Goal: Find specific page/section: Find specific page/section

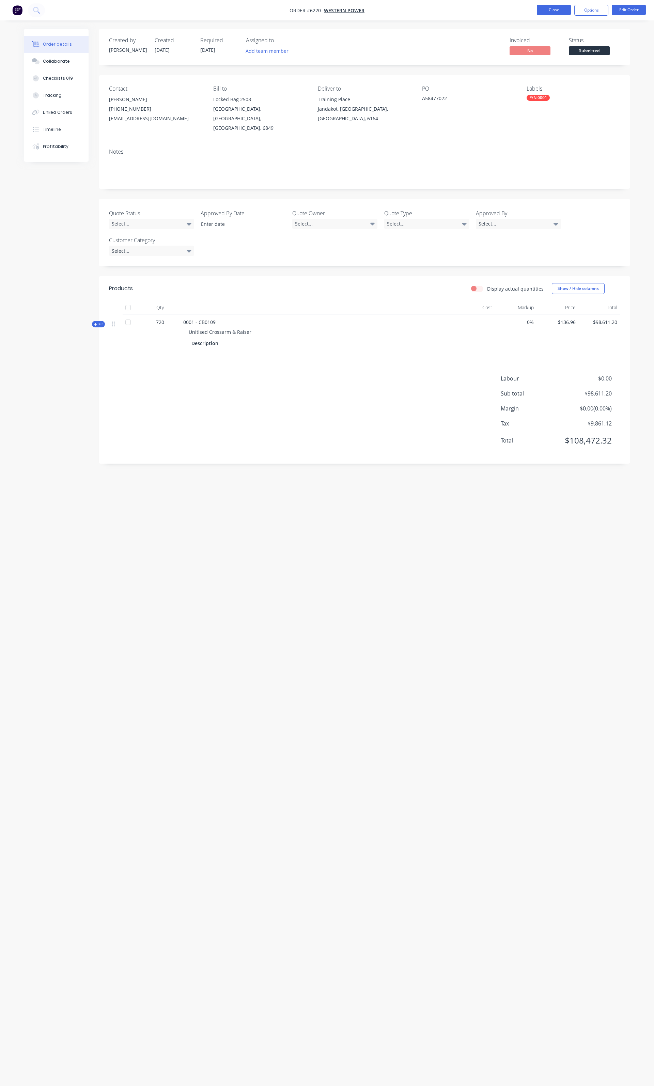
click at [555, 13] on button "Close" at bounding box center [554, 10] width 34 height 10
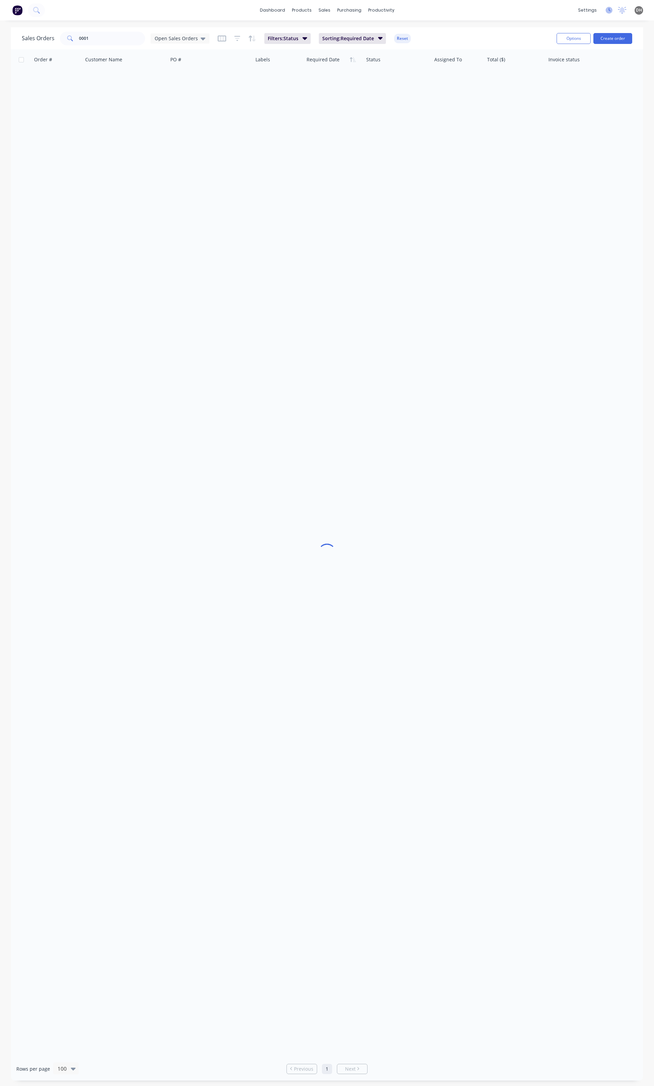
click at [611, 12] on icon at bounding box center [609, 10] width 7 height 7
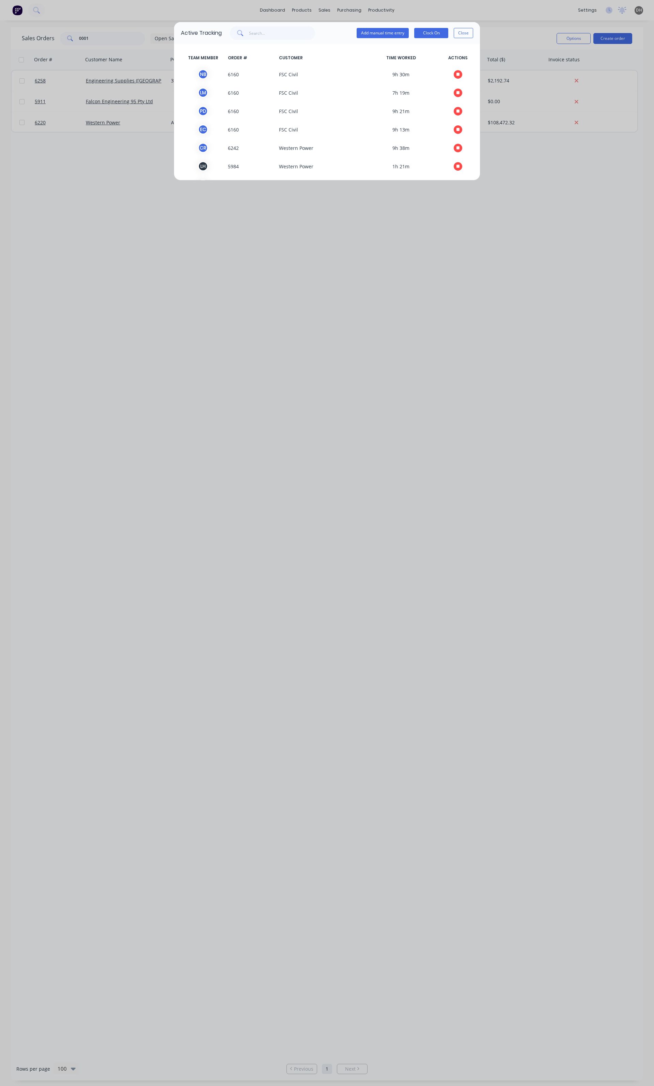
click at [263, 267] on div "Active Tracking Add manual time entry Clock On Close TEAM MEMBER ORDER # CUSTOM…" at bounding box center [327, 543] width 654 height 1086
click at [472, 30] on button "Close" at bounding box center [463, 33] width 19 height 10
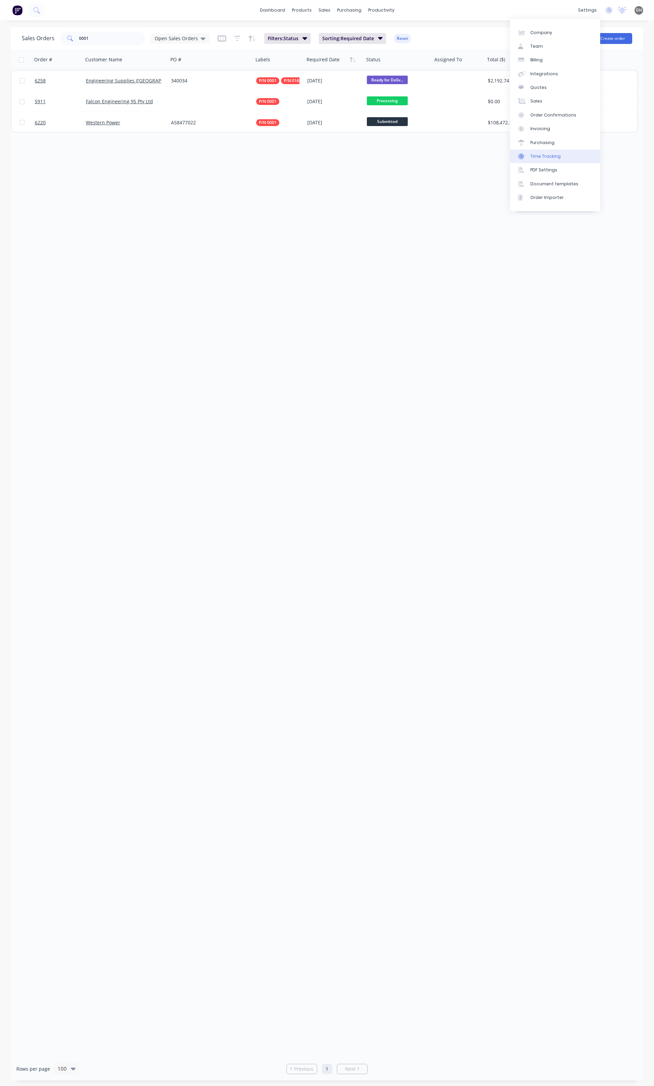
click at [539, 158] on div "Time Tracking" at bounding box center [546, 156] width 30 height 6
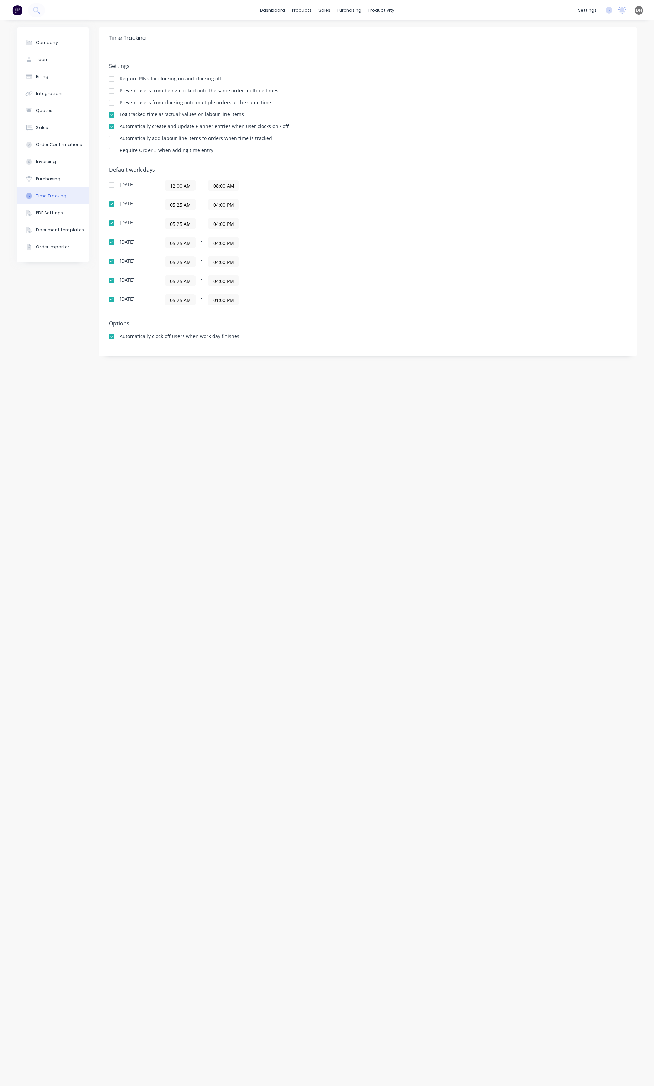
click at [113, 104] on div at bounding box center [112, 103] width 14 height 14
click at [348, 30] on div "Sales Orders" at bounding box center [350, 33] width 28 height 6
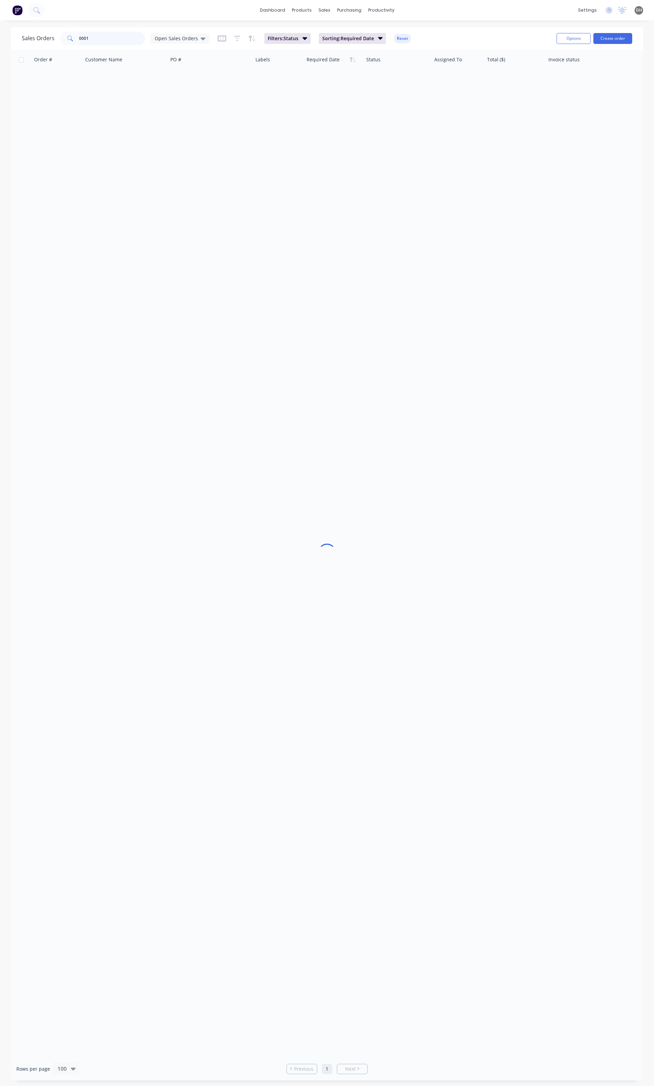
click at [117, 41] on input "0001" at bounding box center [112, 39] width 66 height 14
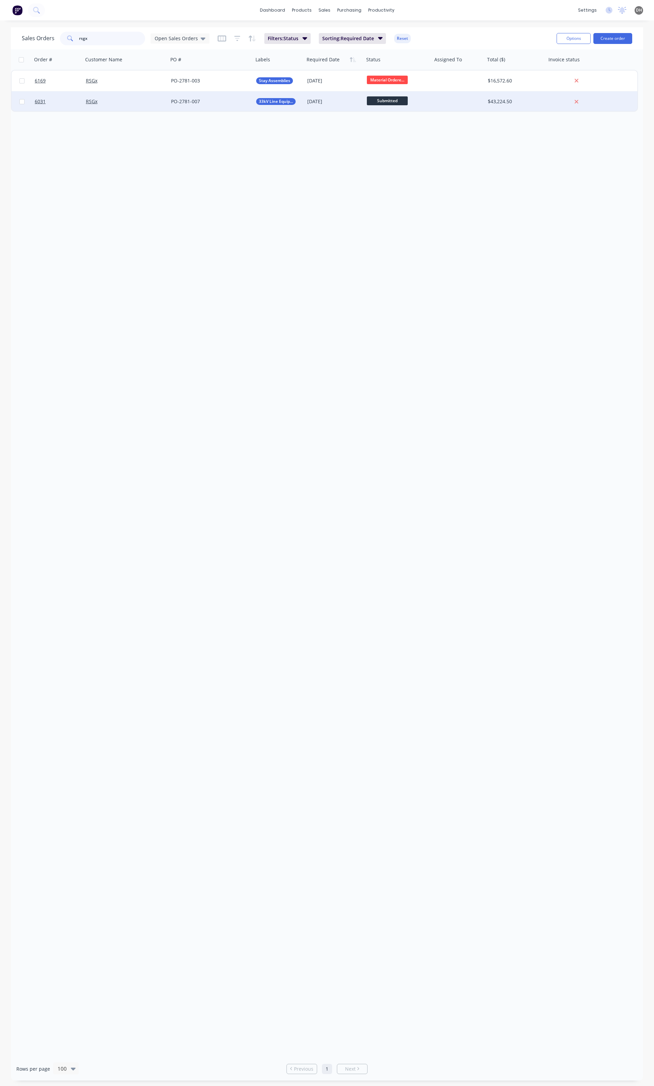
type input "rsgx"
click at [236, 103] on div "PO-2781-007" at bounding box center [209, 101] width 76 height 7
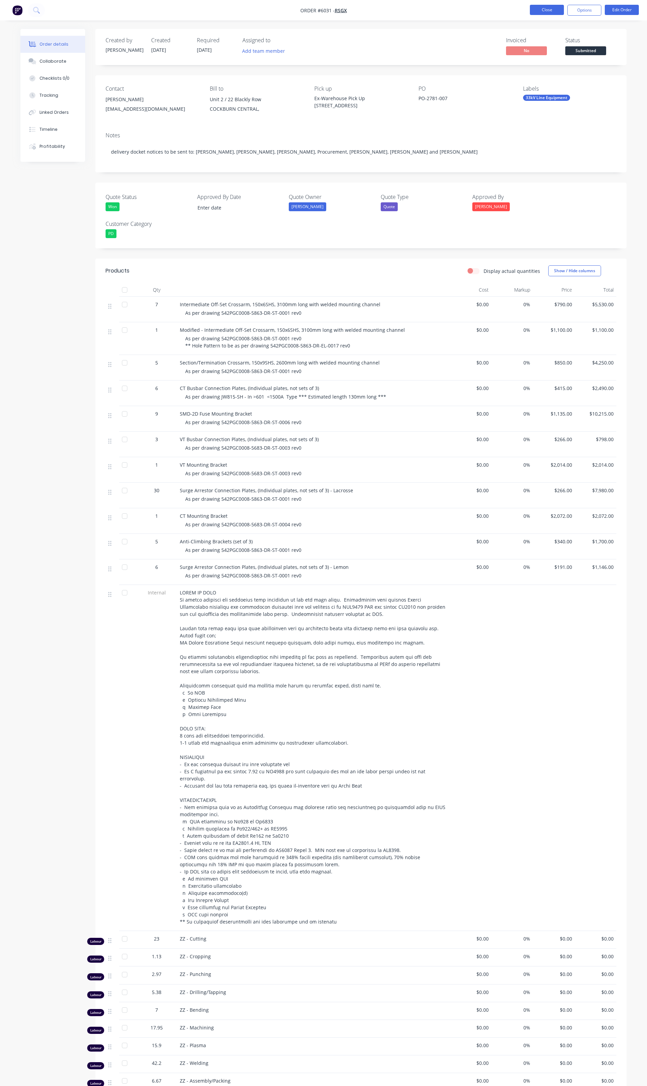
click at [564, 7] on button "Close" at bounding box center [547, 10] width 34 height 10
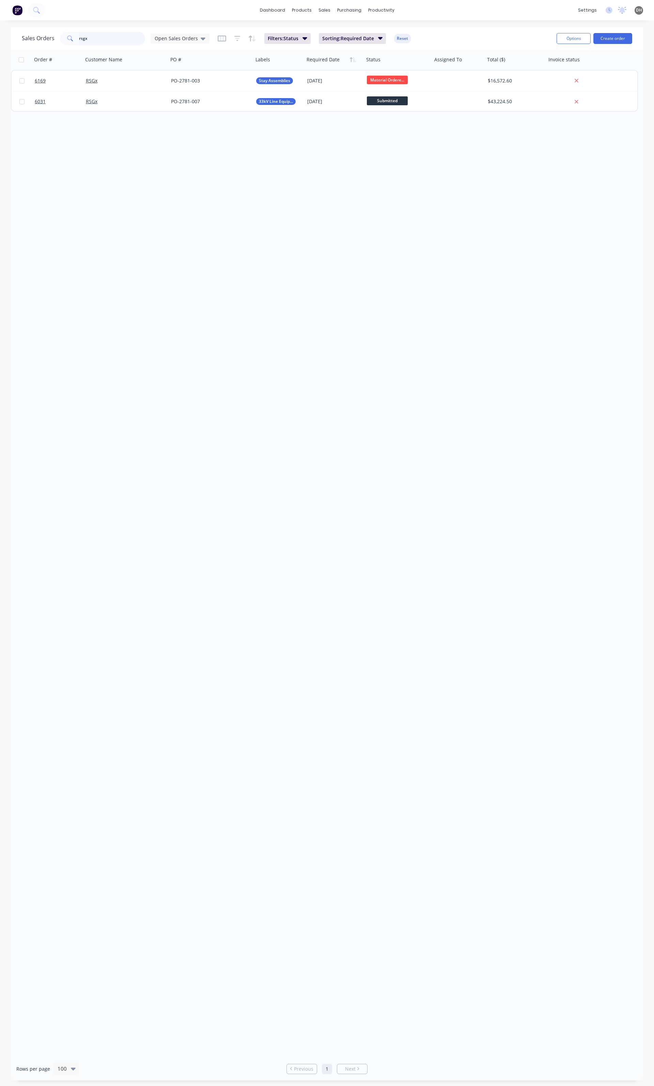
click at [92, 36] on input "rsgx" at bounding box center [112, 39] width 66 height 14
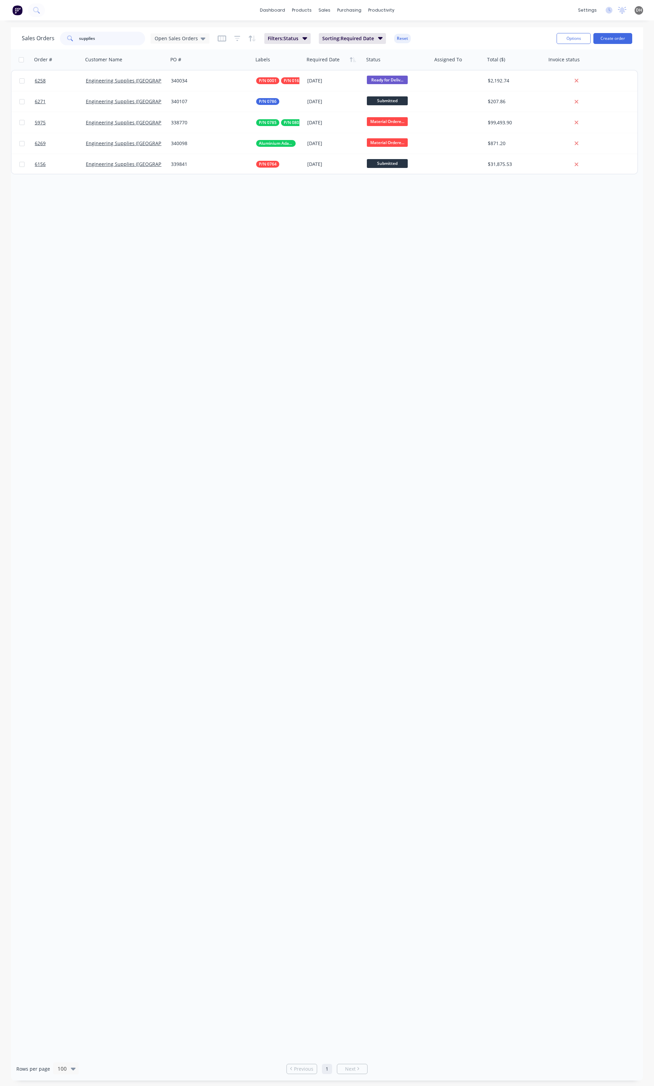
type input "supplies"
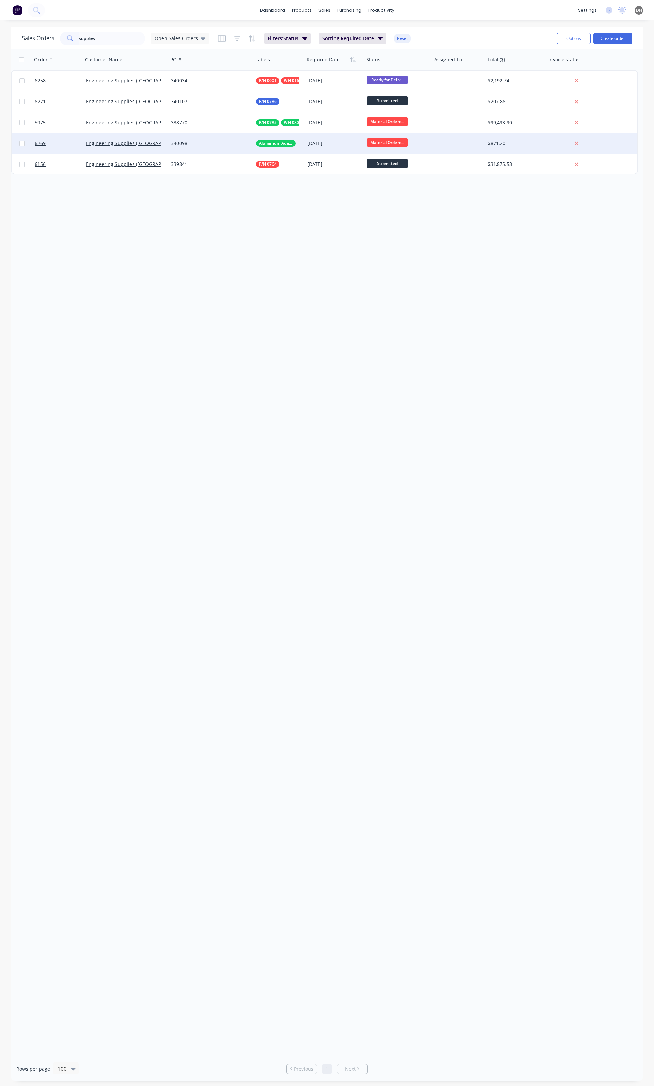
click at [205, 143] on div "340098" at bounding box center [209, 143] width 76 height 7
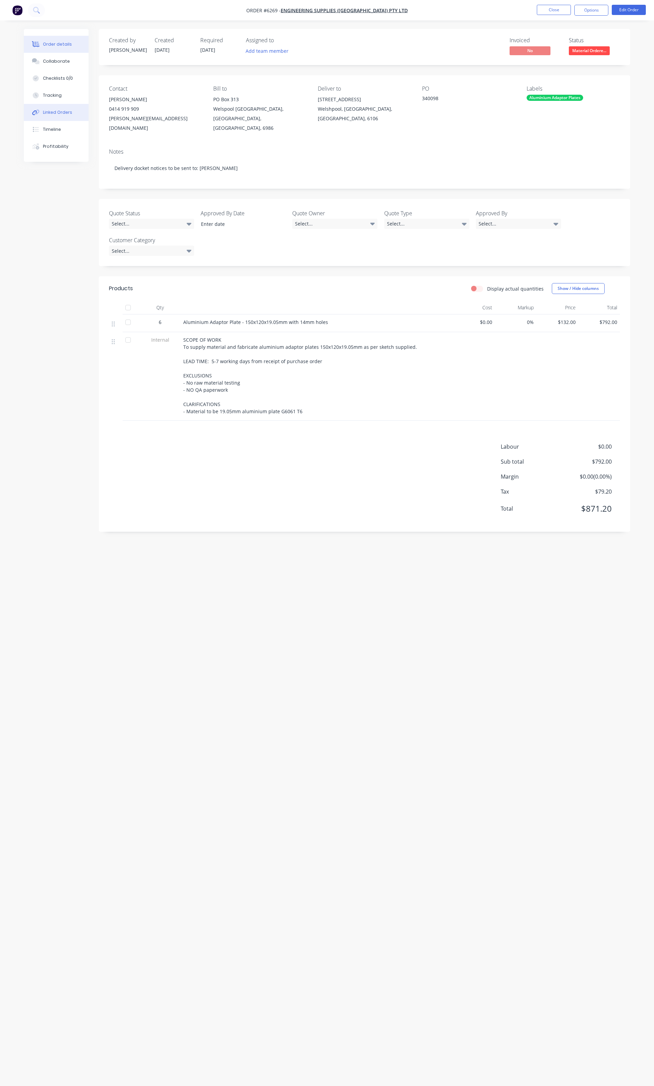
click at [73, 108] on button "Linked Orders" at bounding box center [56, 112] width 65 height 17
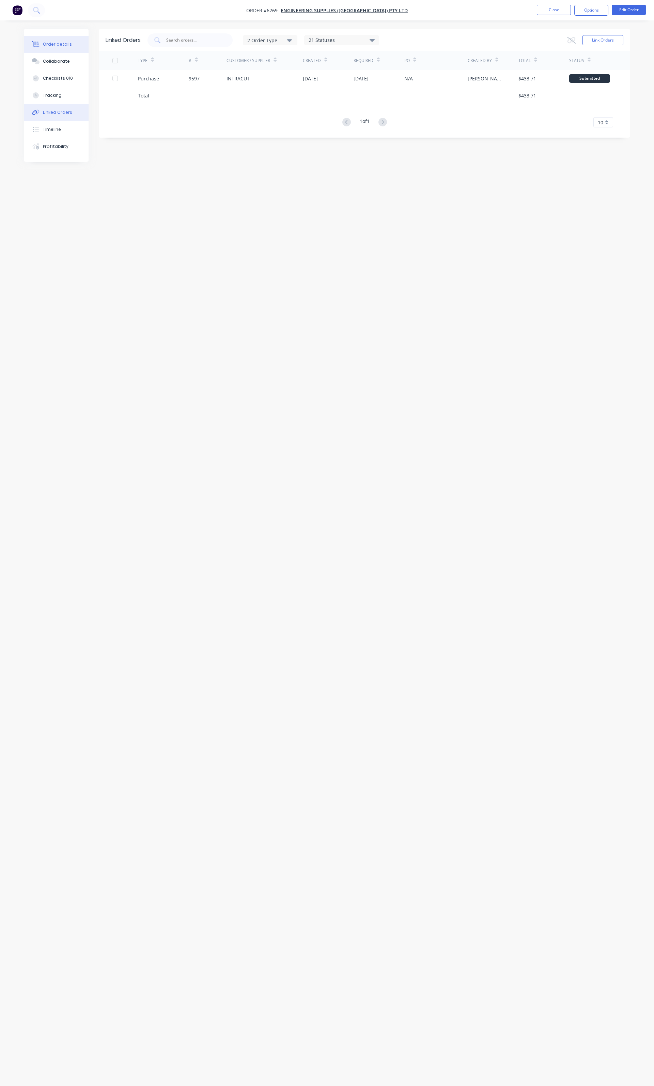
click at [54, 46] on div "Order details" at bounding box center [57, 44] width 29 height 6
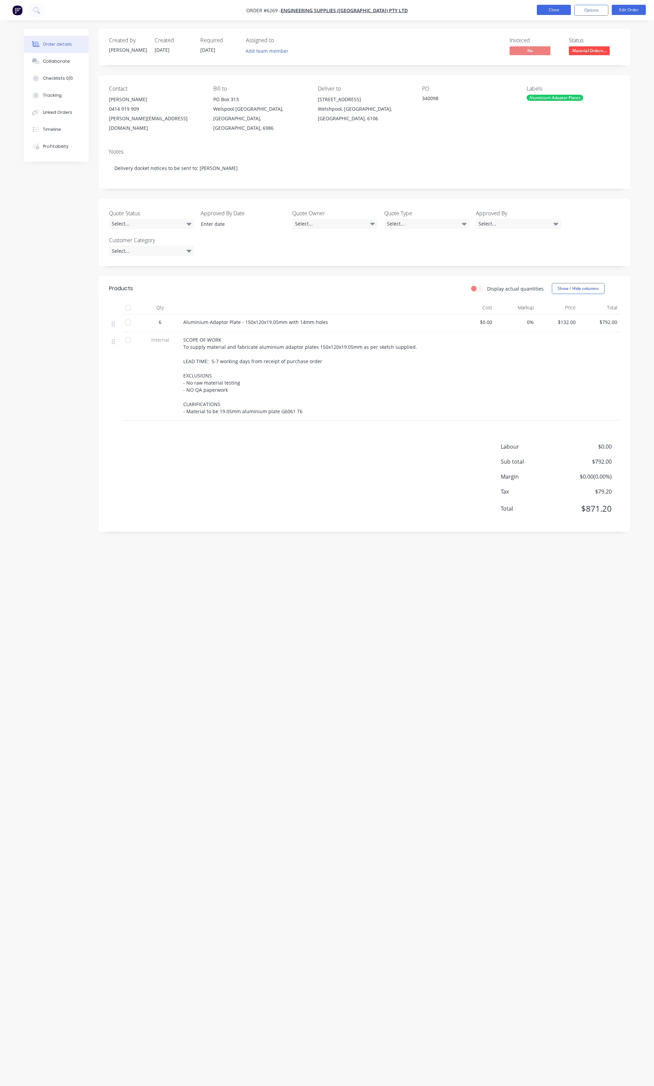
click at [549, 9] on button "Close" at bounding box center [554, 10] width 34 height 10
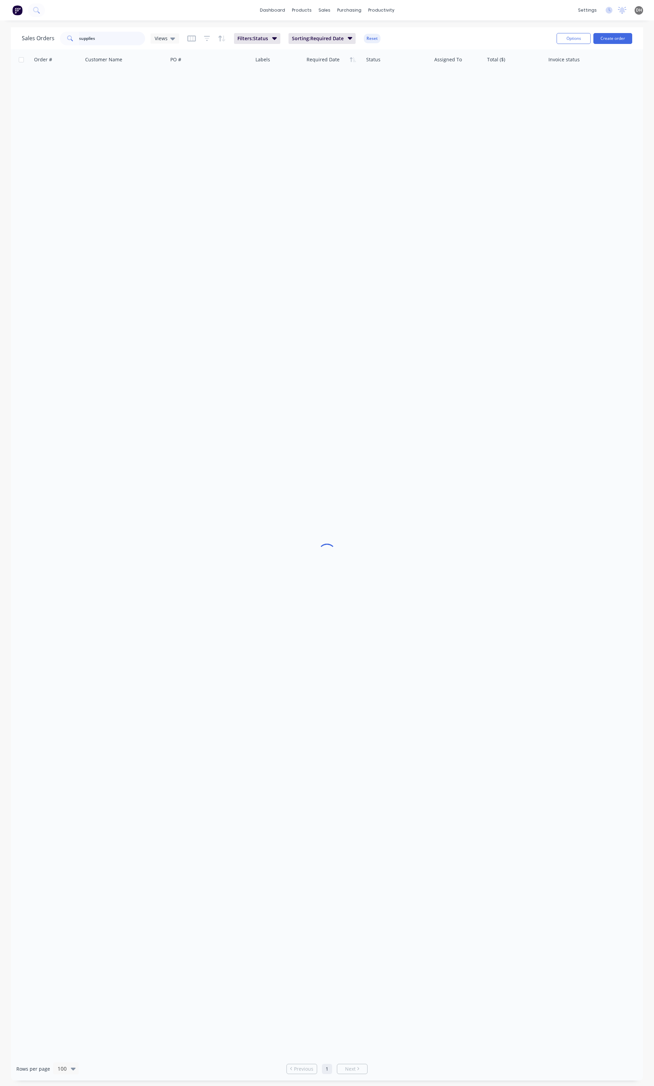
click at [128, 34] on input "supplies" at bounding box center [112, 39] width 66 height 14
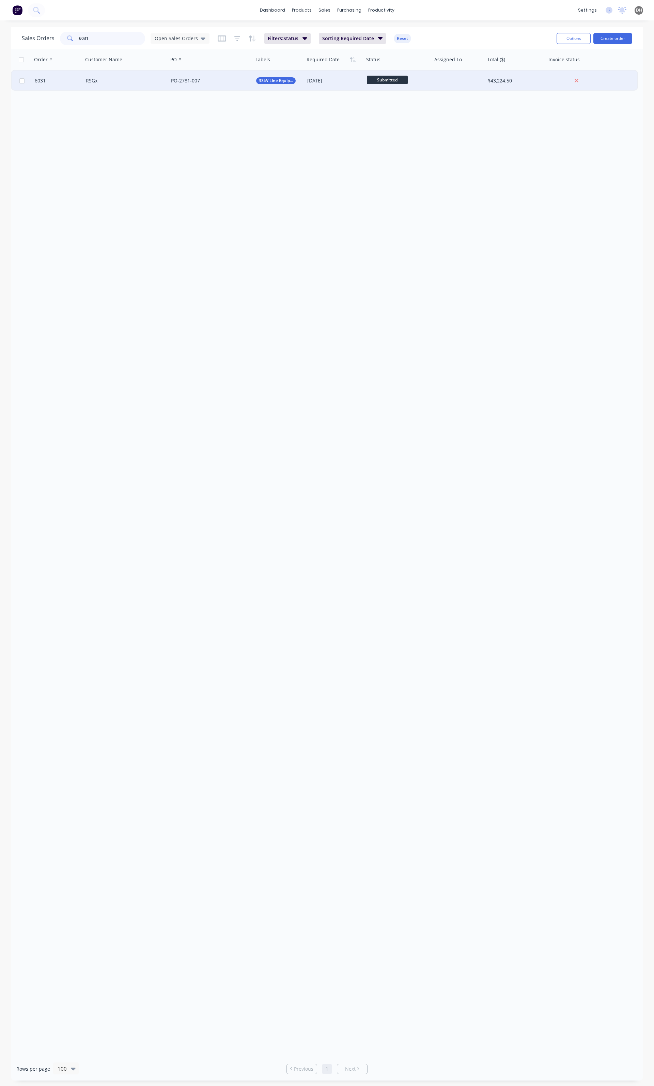
type input "6031"
click at [153, 82] on div "RSGx" at bounding box center [124, 80] width 76 height 7
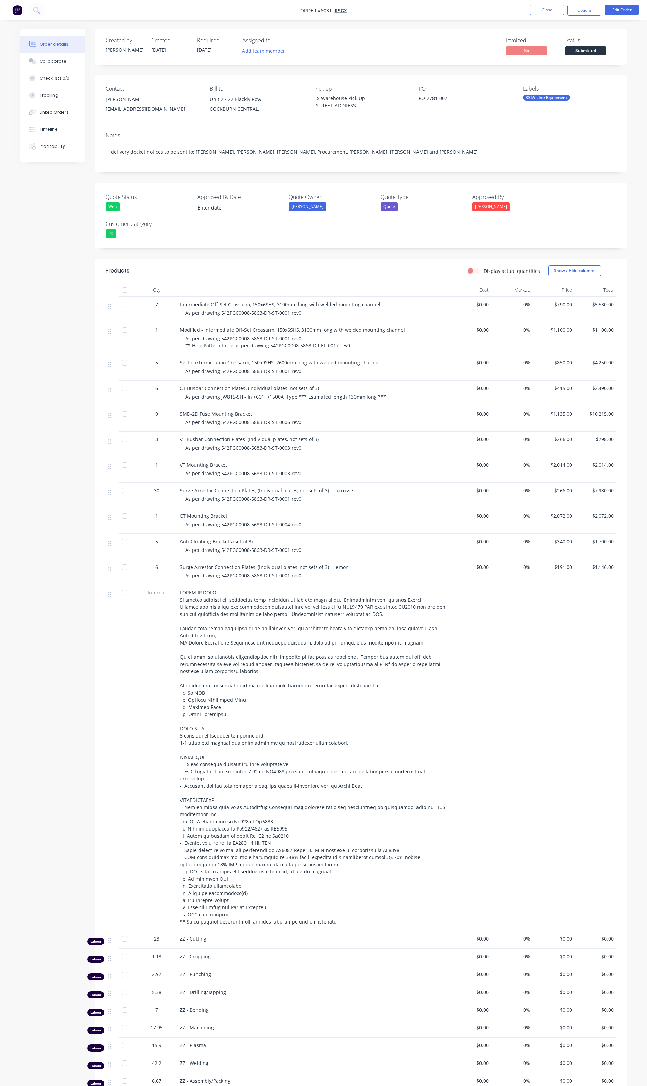
click at [125, 306] on div at bounding box center [125, 305] width 14 height 14
click at [125, 334] on div at bounding box center [125, 330] width 14 height 14
click at [125, 364] on div at bounding box center [125, 363] width 14 height 14
click at [127, 367] on div at bounding box center [125, 363] width 14 height 14
click at [123, 329] on div at bounding box center [125, 330] width 14 height 14
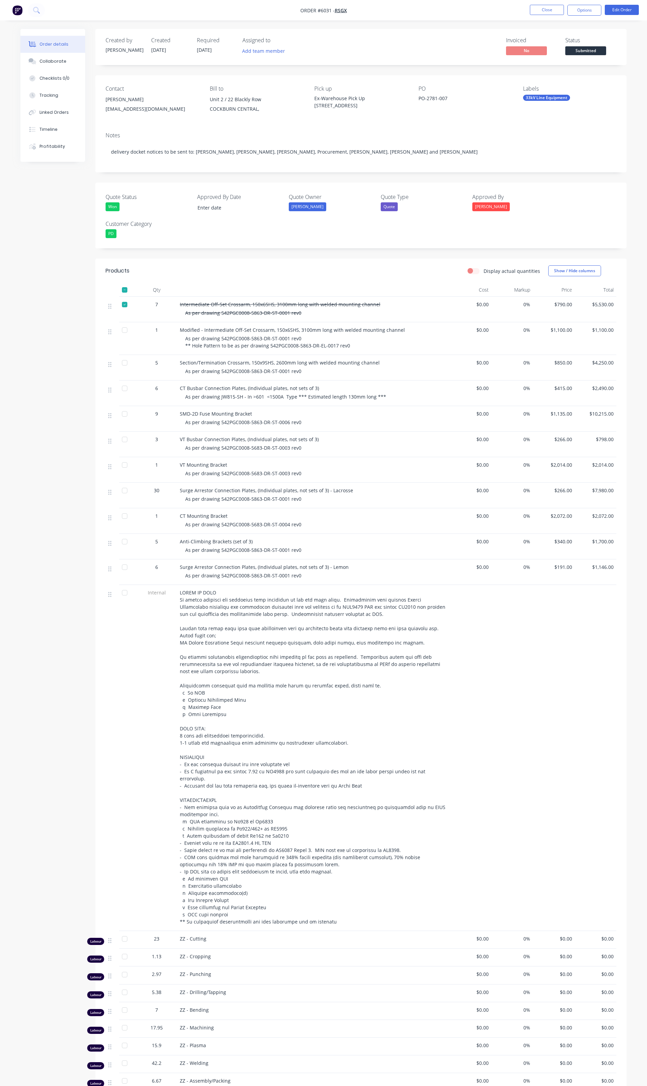
click at [124, 307] on div at bounding box center [125, 305] width 14 height 14
click at [575, 7] on button "Options" at bounding box center [585, 10] width 34 height 11
click at [547, 91] on div "Delivery Docket" at bounding box center [564, 96] width 63 height 10
click at [543, 67] on div "Without pricing" at bounding box center [564, 69] width 63 height 10
